Goal: Find specific page/section: Find specific page/section

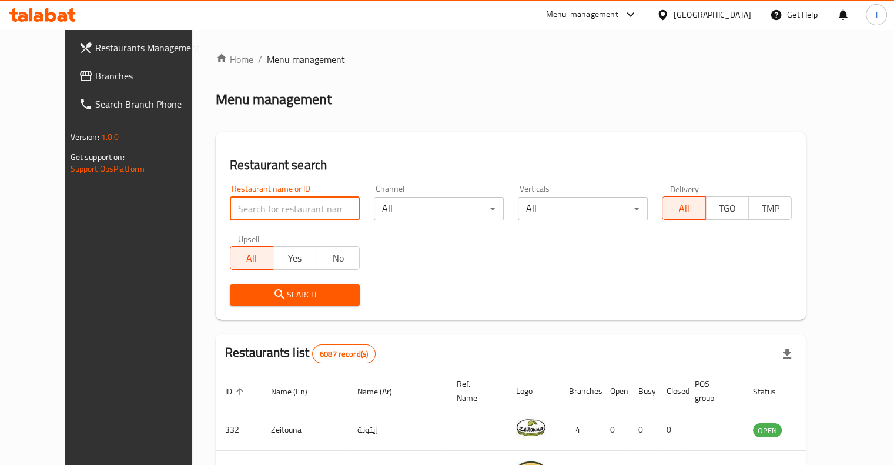
click at [263, 210] on input "search" at bounding box center [295, 209] width 130 height 24
click button "Search" at bounding box center [295, 295] width 130 height 22
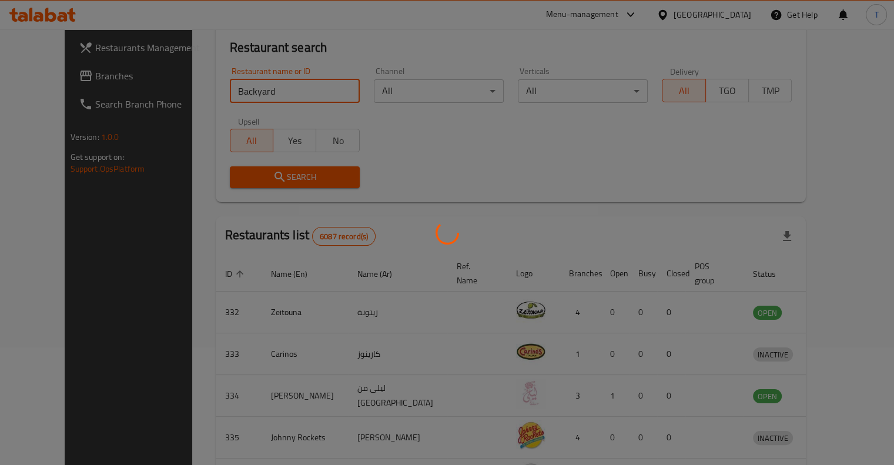
scroll to position [35, 0]
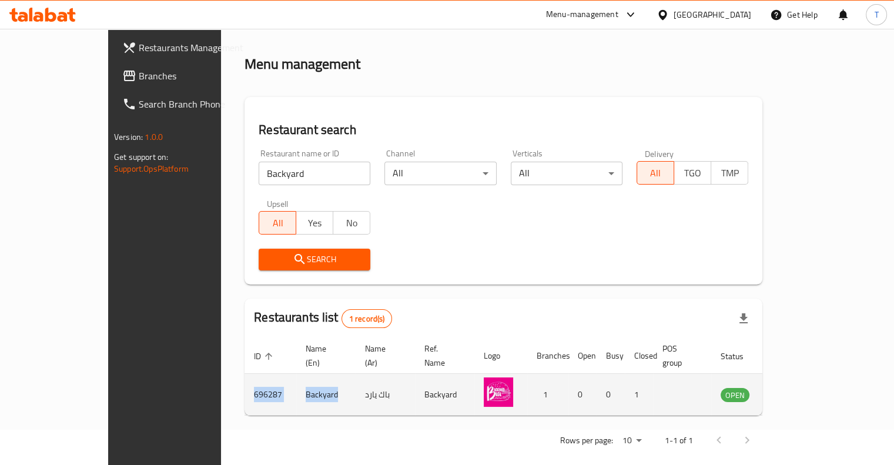
drag, startPoint x: 268, startPoint y: 382, endPoint x: 178, endPoint y: 383, distance: 90.5
click at [245, 383] on tr "696287 Backyard باك يارد Backyard 1 0 0 1 OPEN" at bounding box center [529, 395] width 569 height 42
copy tr "696287 Backyard"
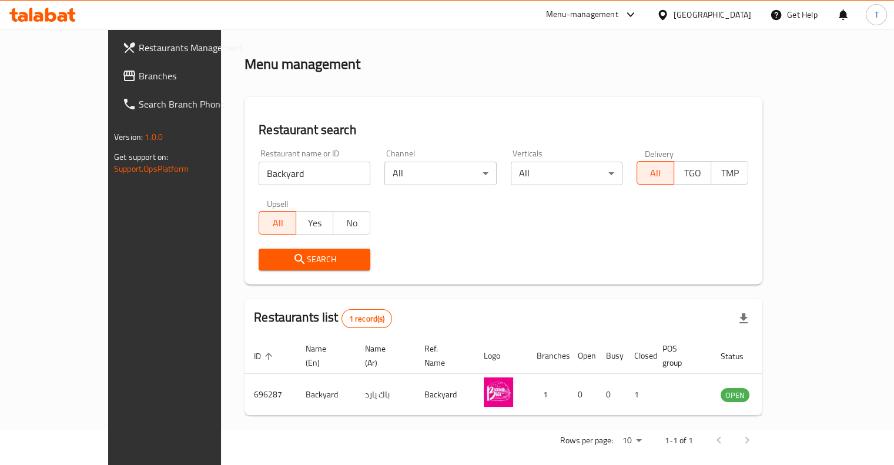
click at [275, 176] on input "Backyard" at bounding box center [315, 174] width 112 height 24
click at [274, 176] on input "Backyard" at bounding box center [315, 174] width 112 height 24
click button "Search" at bounding box center [315, 260] width 112 height 22
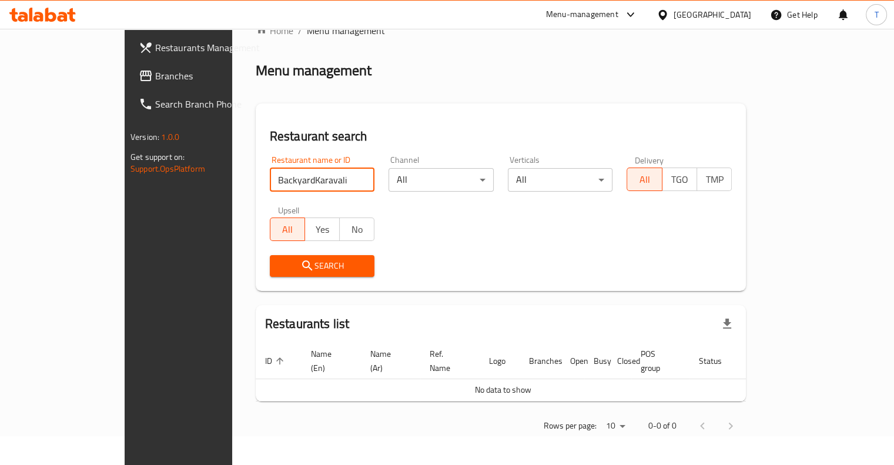
scroll to position [15, 0]
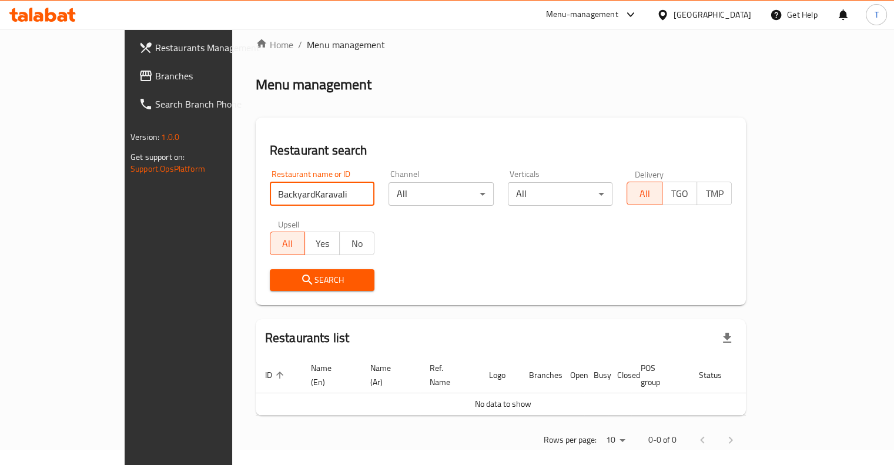
drag, startPoint x: 234, startPoint y: 195, endPoint x: 170, endPoint y: 190, distance: 64.2
click at [232, 190] on div "Home / Menu management Menu management Restaurant search Restaurant name or ID …" at bounding box center [500, 246] width 537 height 465
type input "Karavali"
click button "Search" at bounding box center [322, 280] width 105 height 22
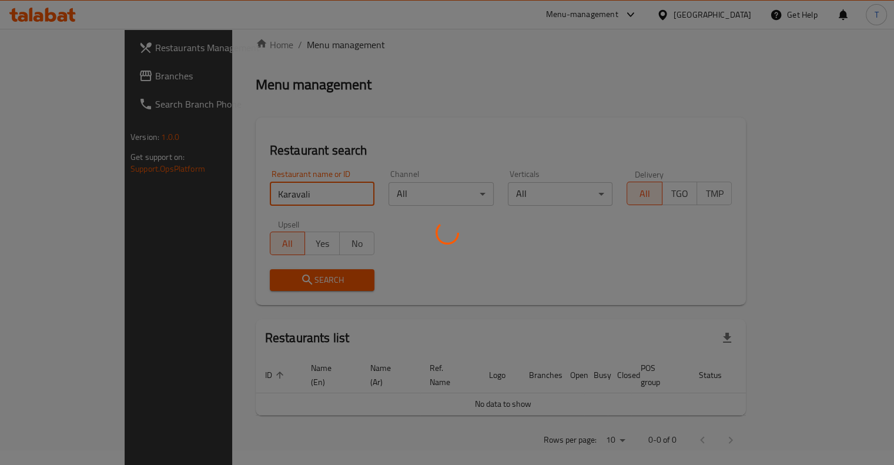
scroll to position [35, 0]
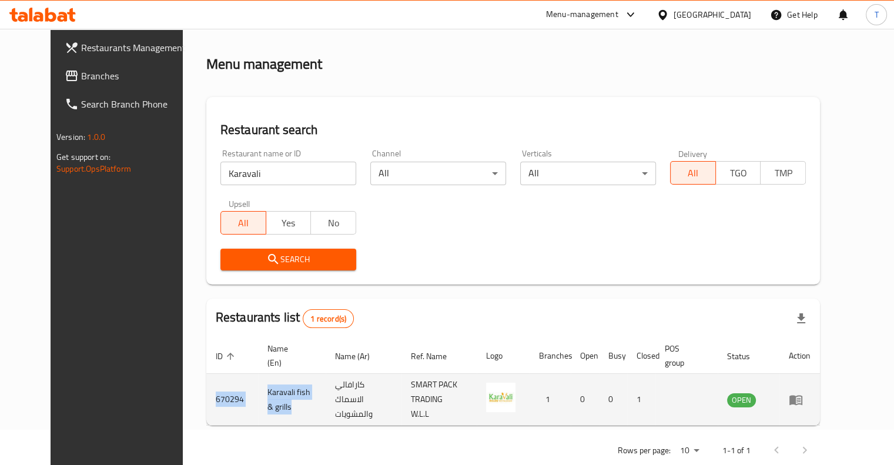
drag, startPoint x: 251, startPoint y: 403, endPoint x: 180, endPoint y: 393, distance: 71.8
click at [206, 393] on tr "670294 Karavali fish & grills كارافالي الاسماك والمشويات SMART PACK TRADING W.L…" at bounding box center [513, 400] width 614 height 52
copy tr "670294 Karavali fish & grills"
